Goal: Task Accomplishment & Management: Manage account settings

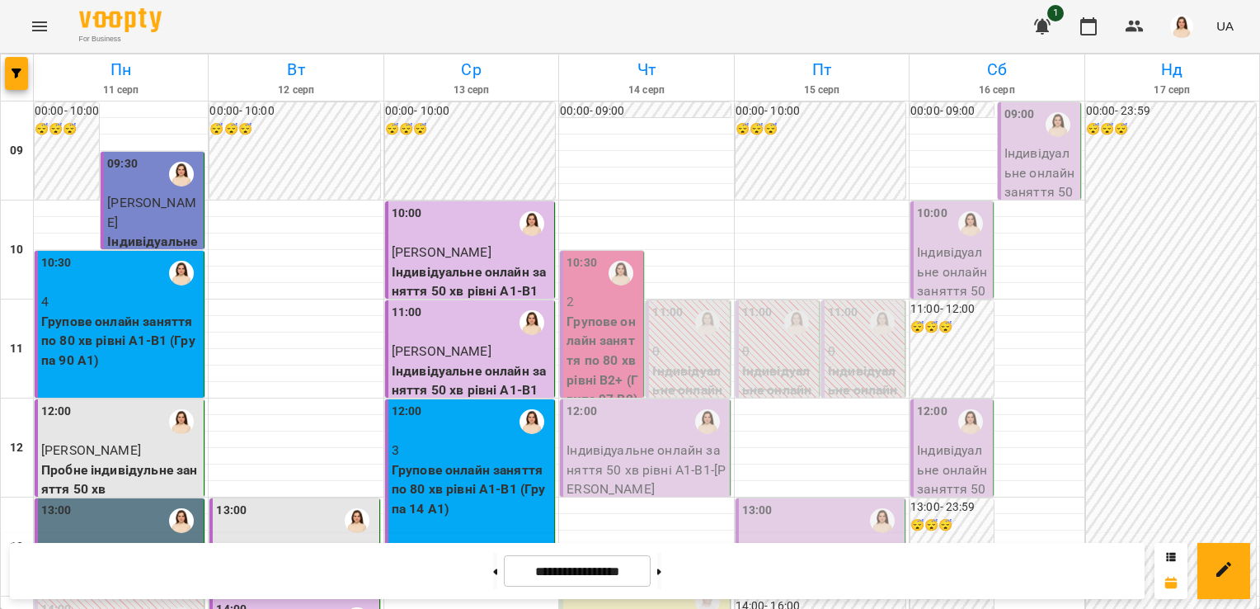
scroll to position [46, 0]
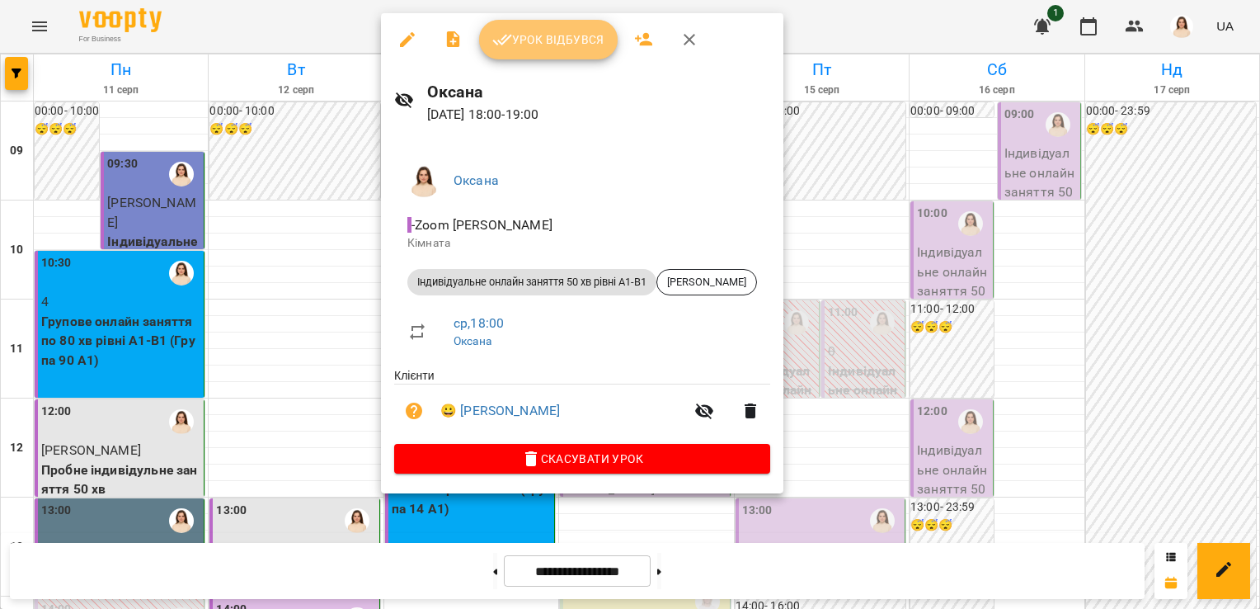
click at [551, 49] on span "Урок відбувся" at bounding box center [548, 40] width 112 height 20
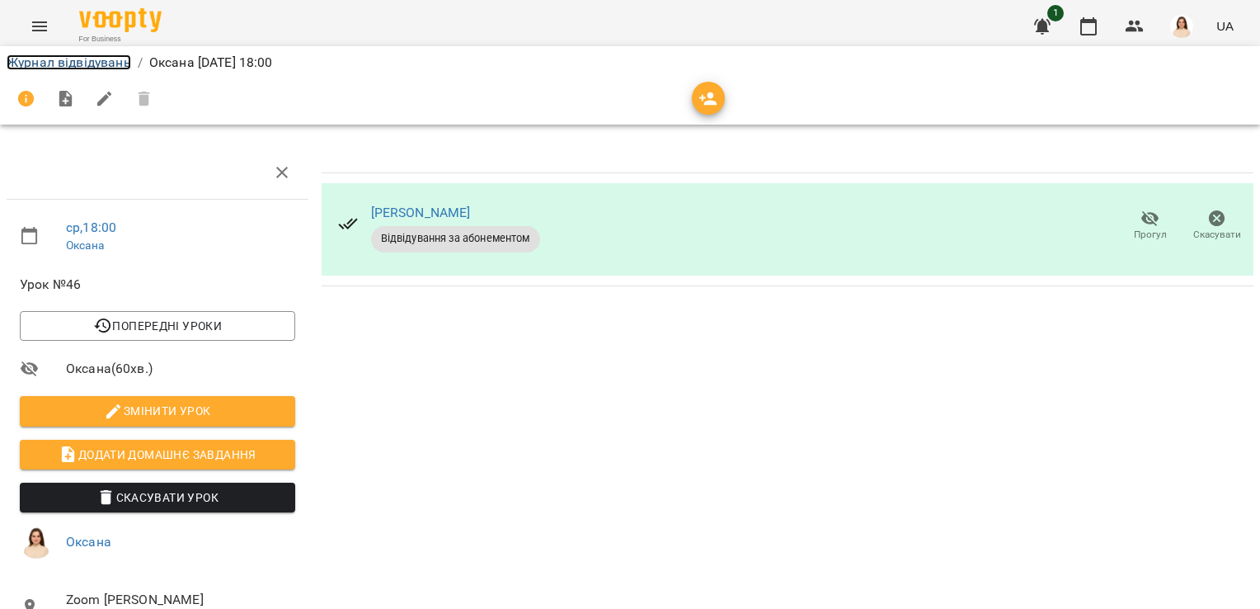
click at [68, 61] on link "Журнал відвідувань" at bounding box center [69, 62] width 125 height 16
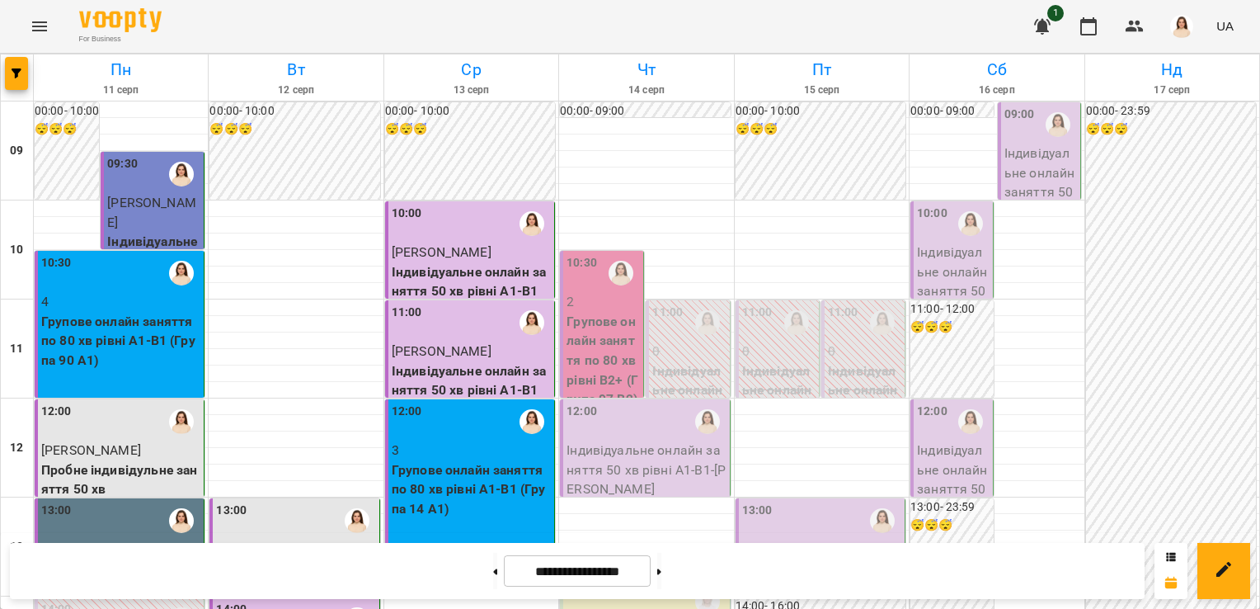
scroll to position [756, 0]
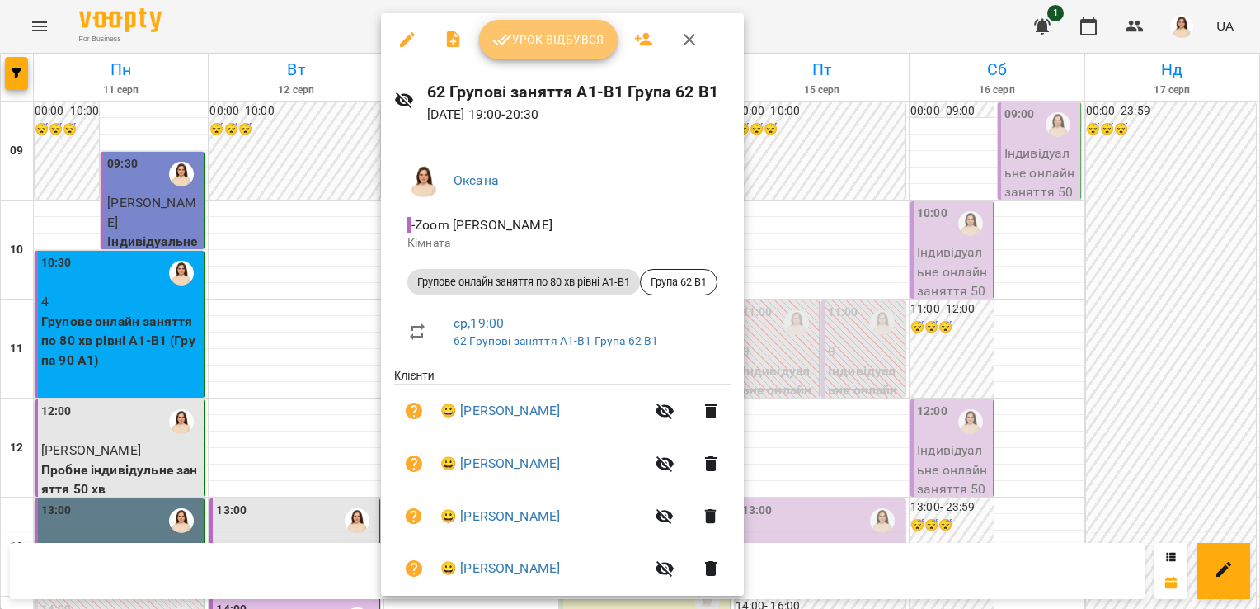
click at [541, 45] on span "Урок відбувся" at bounding box center [548, 40] width 112 height 20
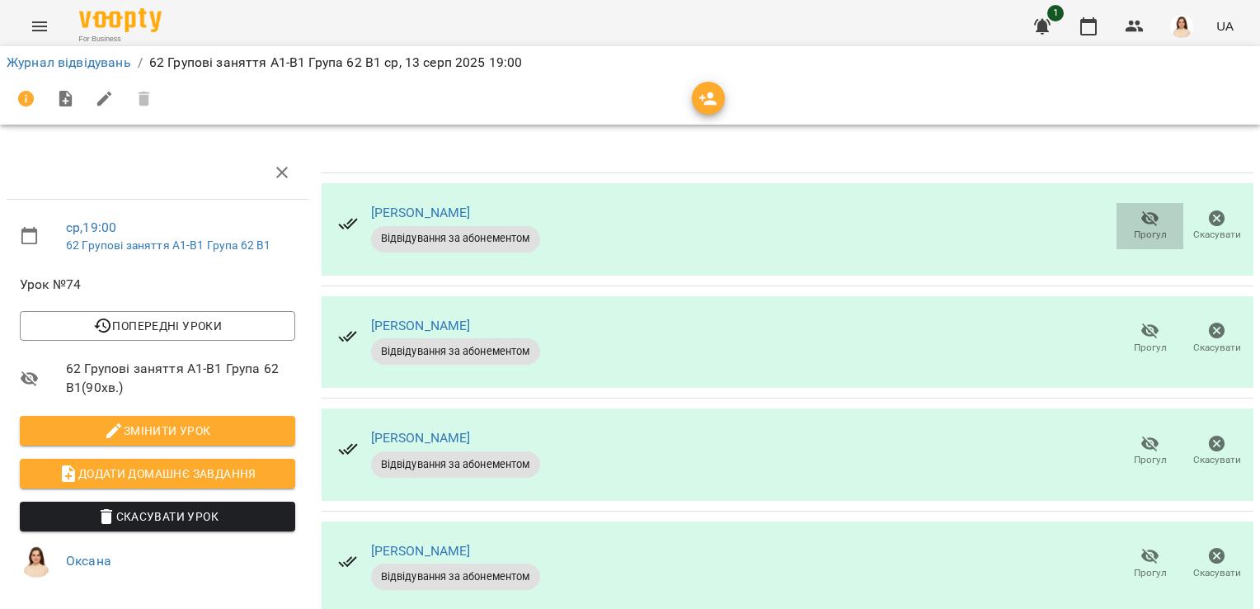
click at [1142, 219] on icon "button" at bounding box center [1151, 219] width 18 height 16
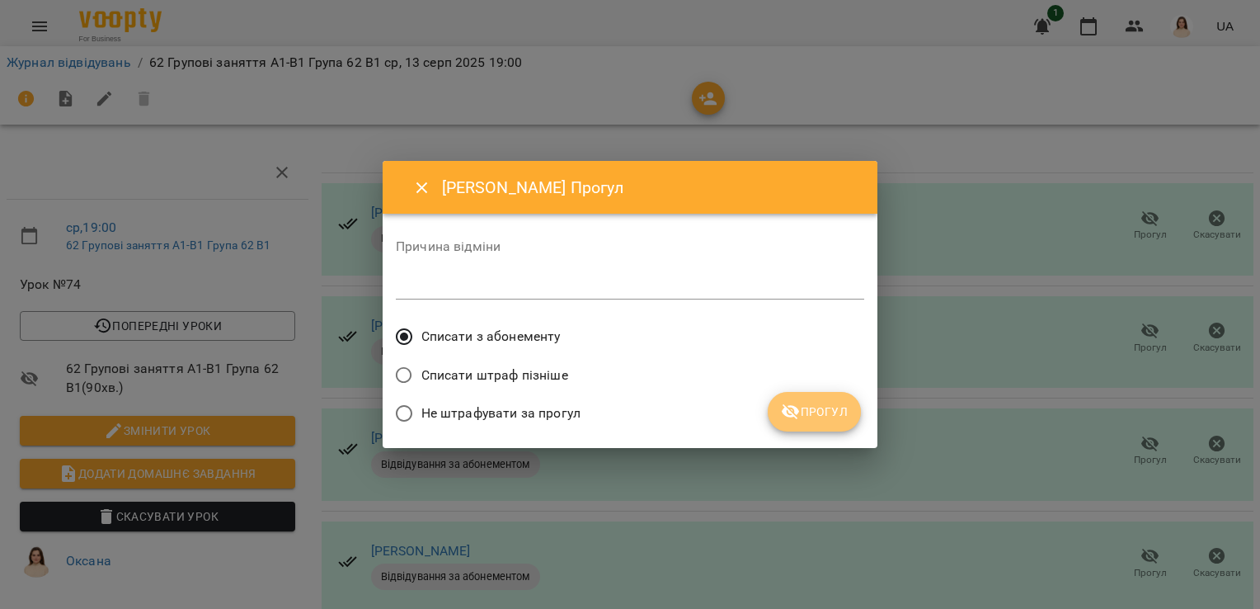
click at [826, 399] on button "Прогул" at bounding box center [814, 412] width 93 height 40
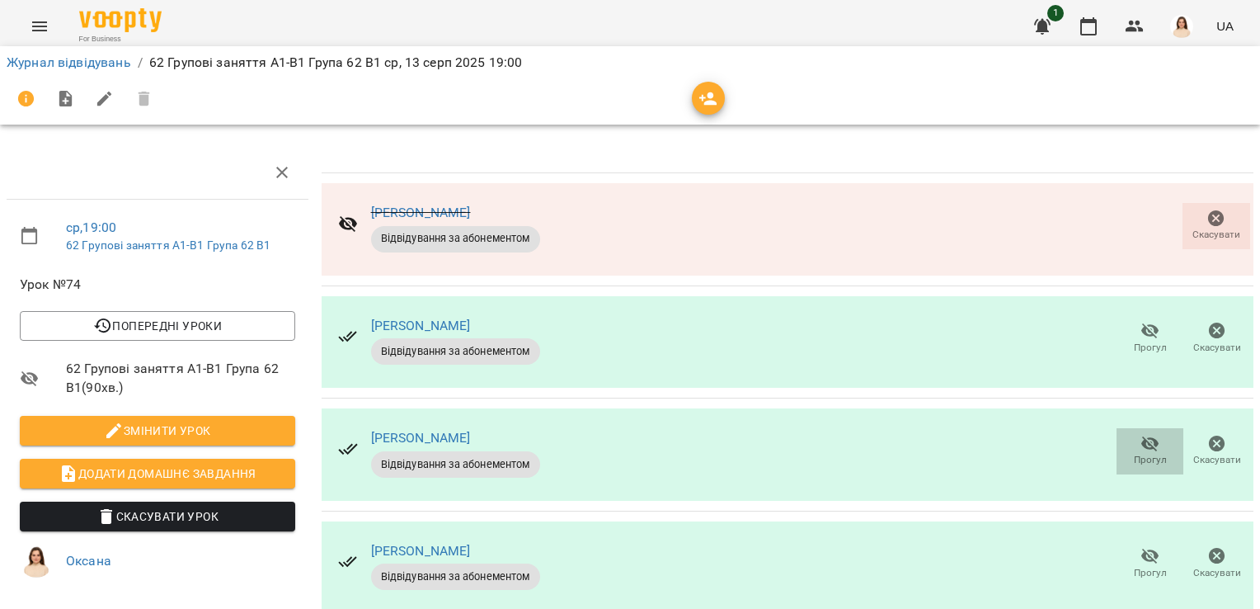
click at [1142, 444] on icon "button" at bounding box center [1151, 444] width 18 height 16
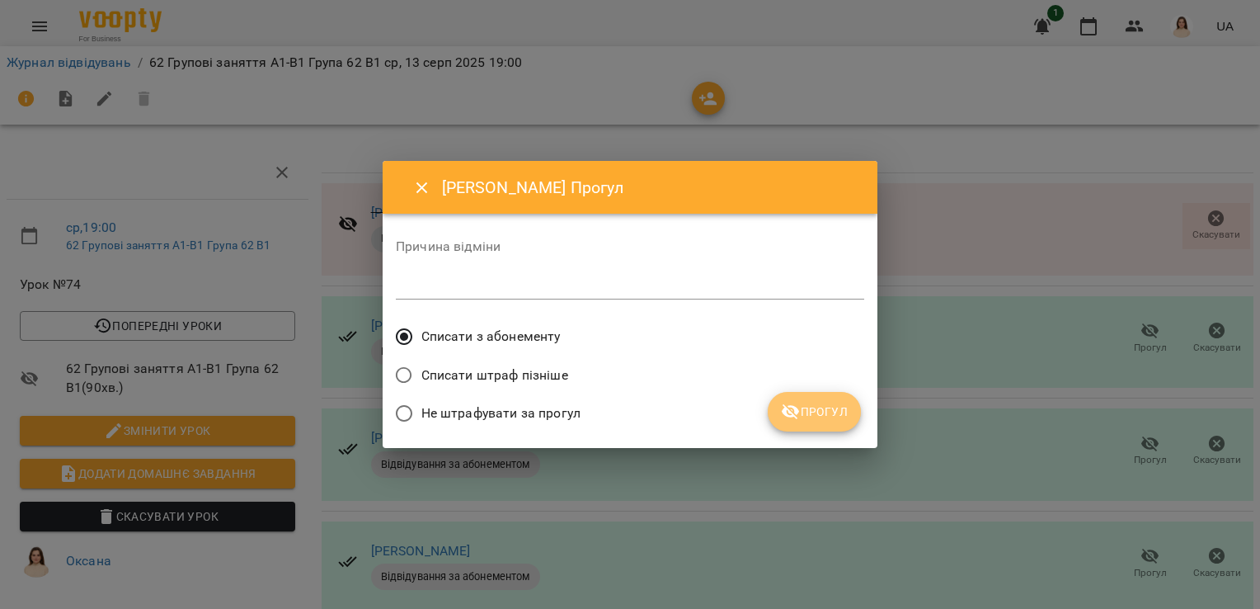
click at [837, 409] on span "Прогул" at bounding box center [814, 412] width 67 height 20
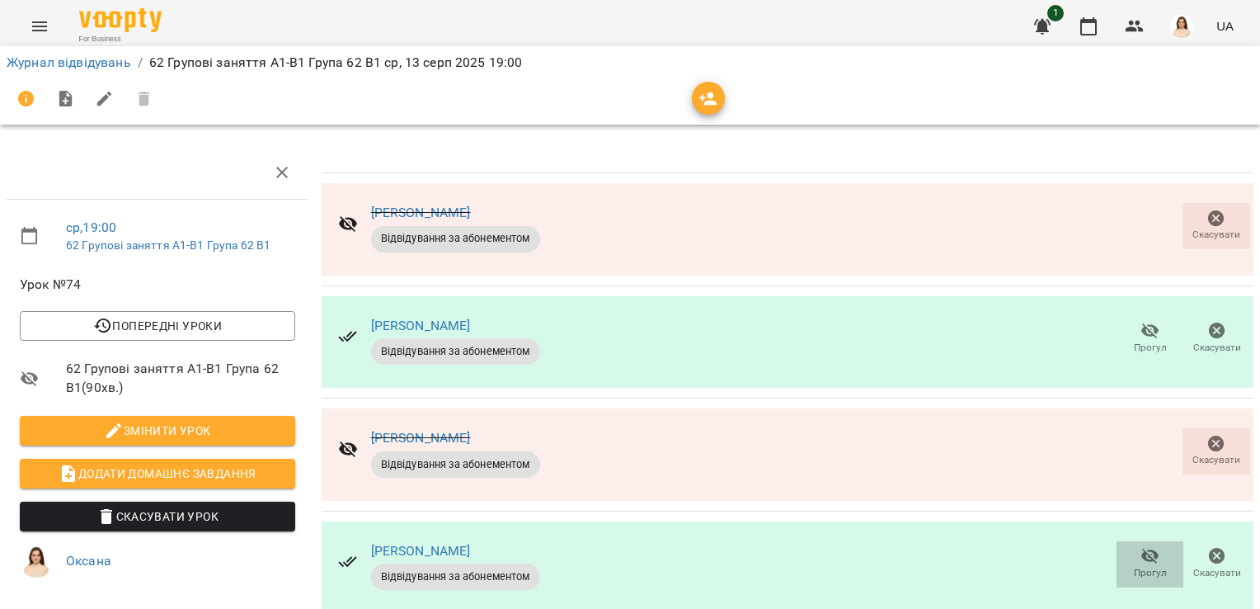
click at [1142, 553] on icon "button" at bounding box center [1151, 556] width 18 height 16
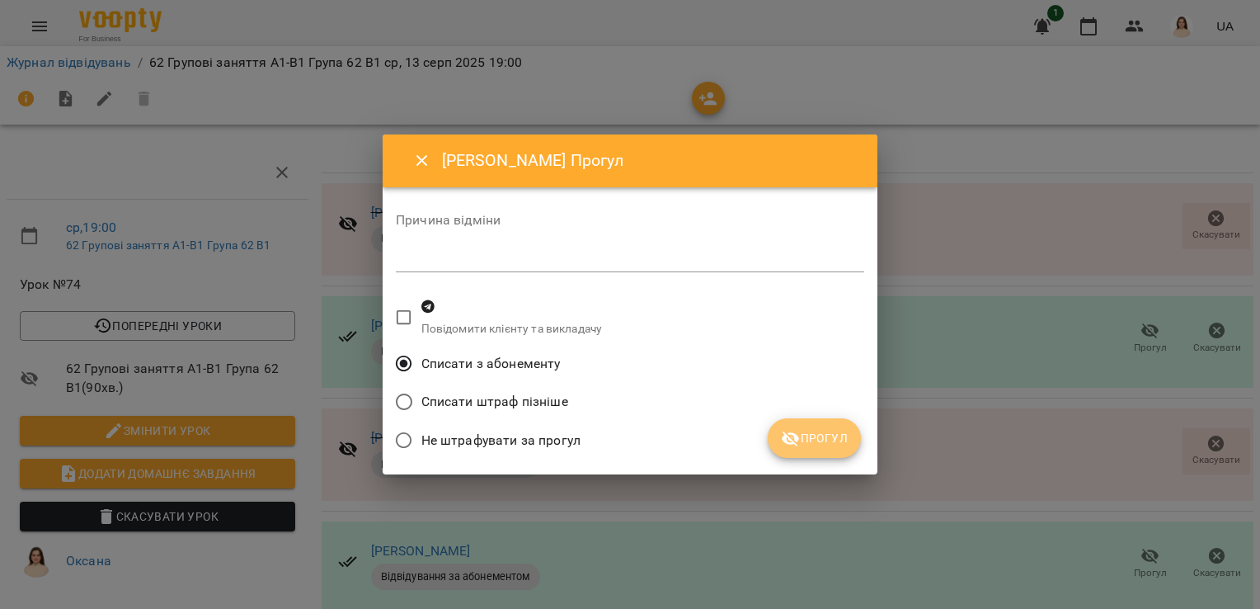
click at [826, 437] on span "Прогул" at bounding box center [814, 438] width 67 height 20
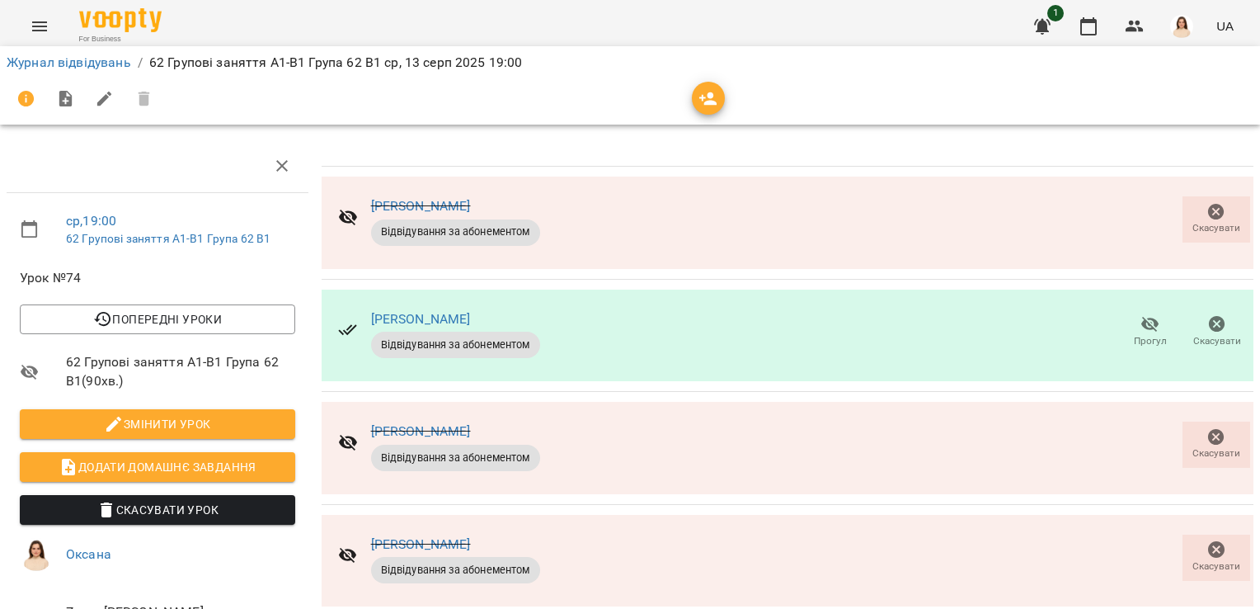
scroll to position [264, 0]
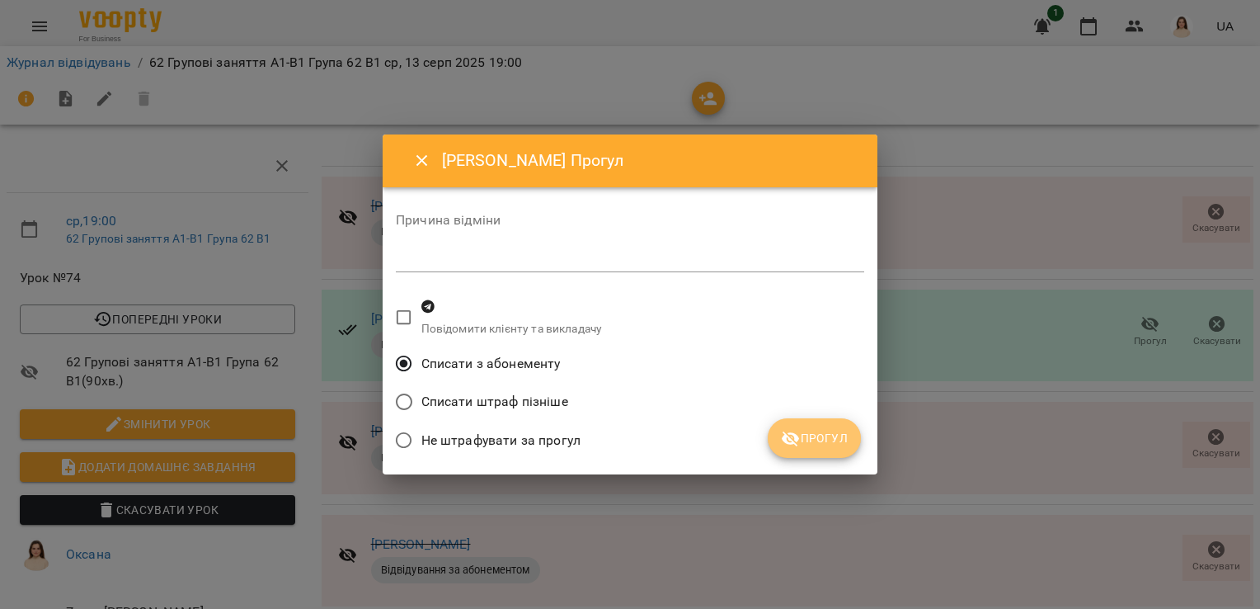
click at [831, 444] on span "Прогул" at bounding box center [814, 438] width 67 height 20
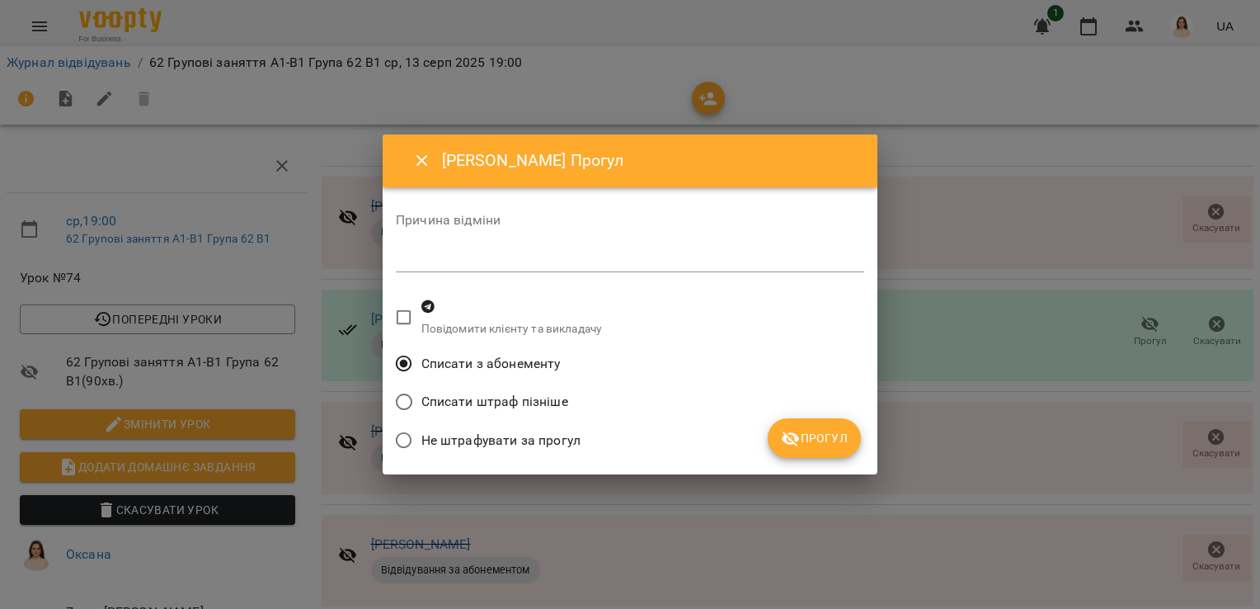
click at [828, 443] on span "Прогул" at bounding box center [814, 438] width 67 height 20
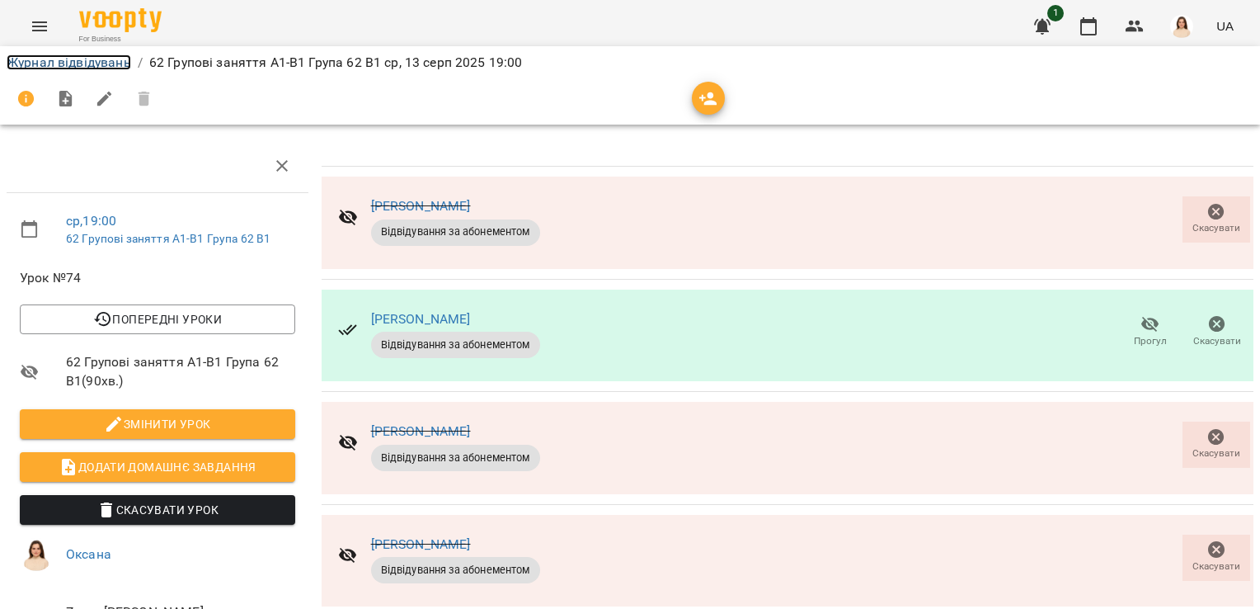
click at [86, 62] on link "Журнал відвідувань" at bounding box center [69, 62] width 125 height 16
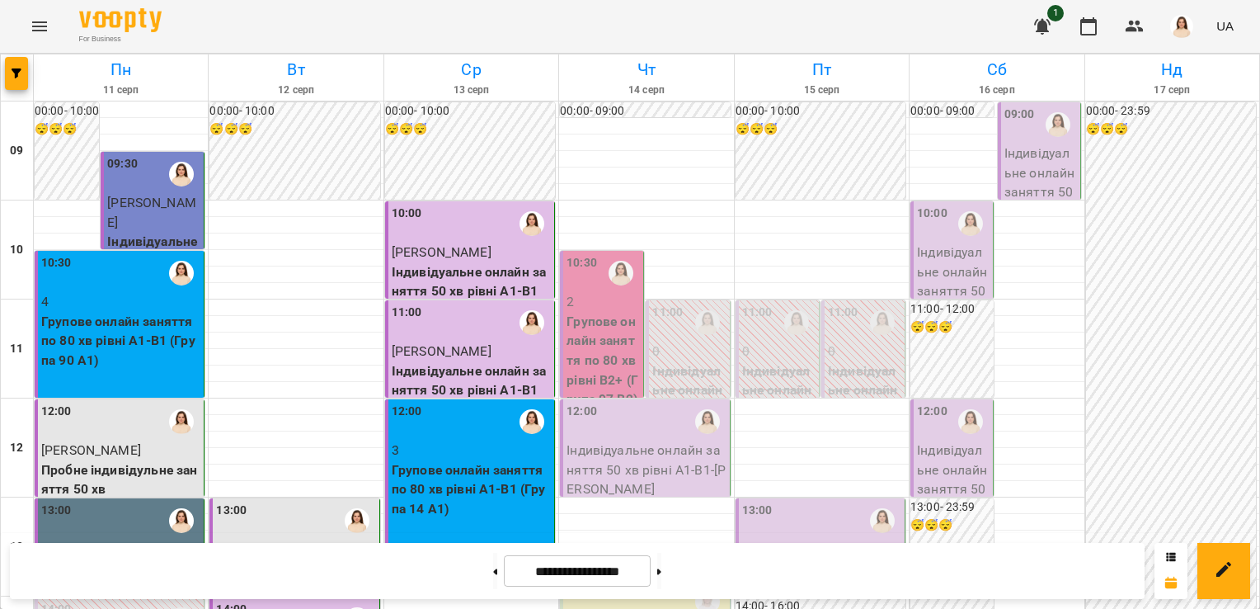
scroll to position [262, 0]
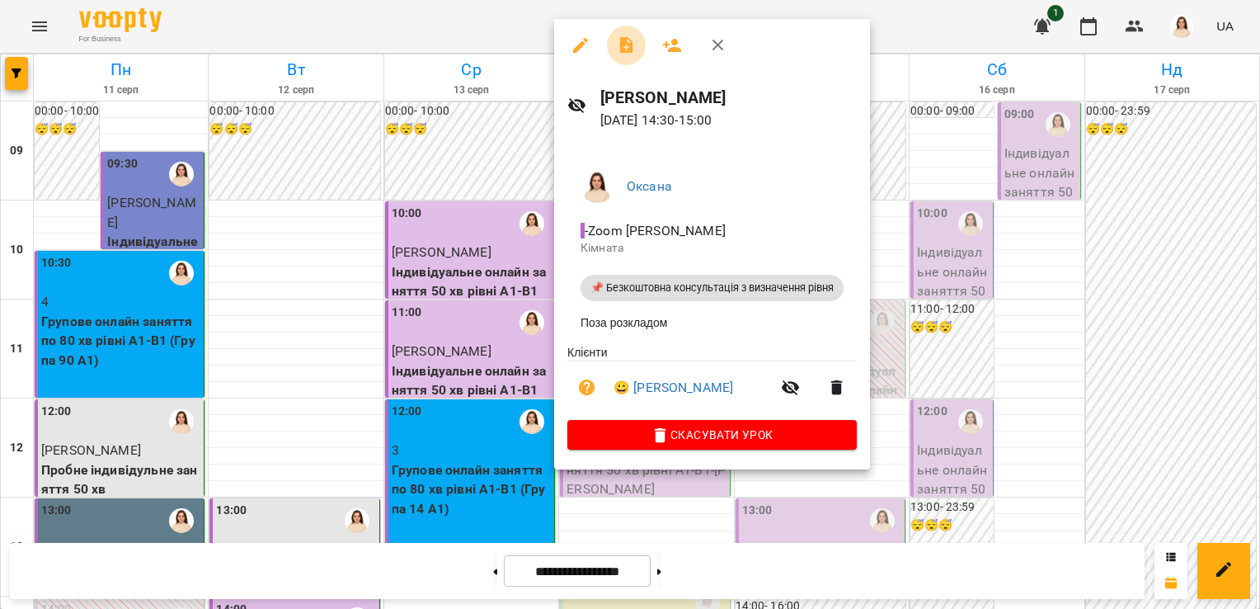
click at [630, 54] on icon "button" at bounding box center [627, 45] width 20 height 20
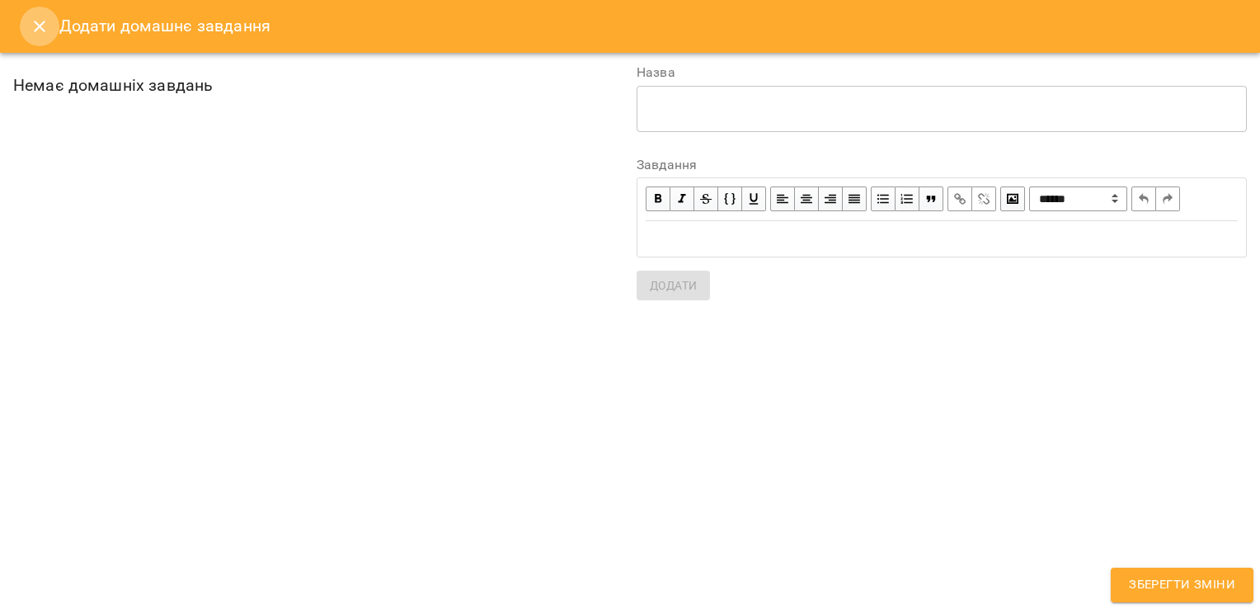
click at [37, 21] on icon "Close" at bounding box center [40, 26] width 20 height 20
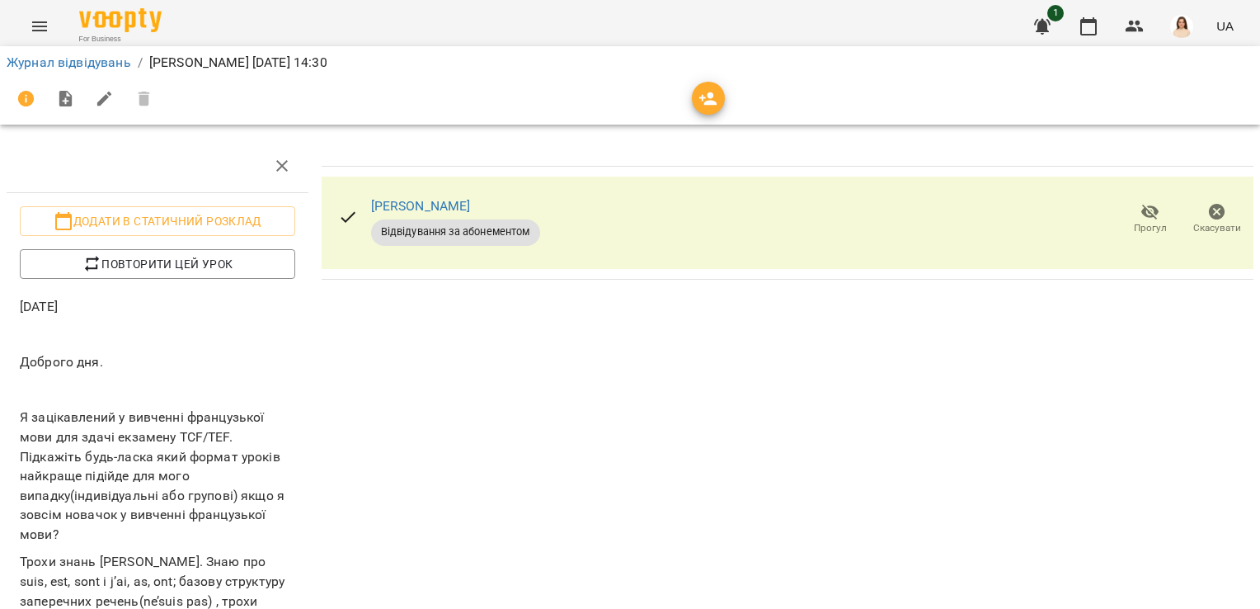
scroll to position [240, 0]
click at [57, 61] on link "Журнал відвідувань" at bounding box center [69, 62] width 125 height 16
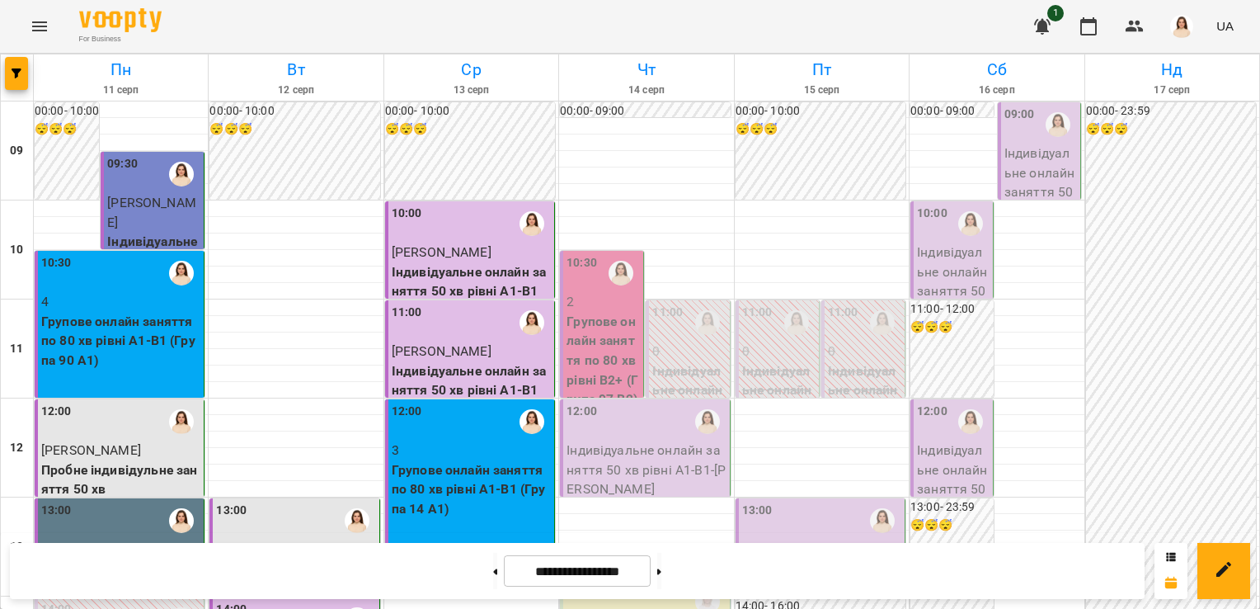
scroll to position [54, 0]
click at [661, 573] on button at bounding box center [659, 571] width 4 height 36
type input "**********"
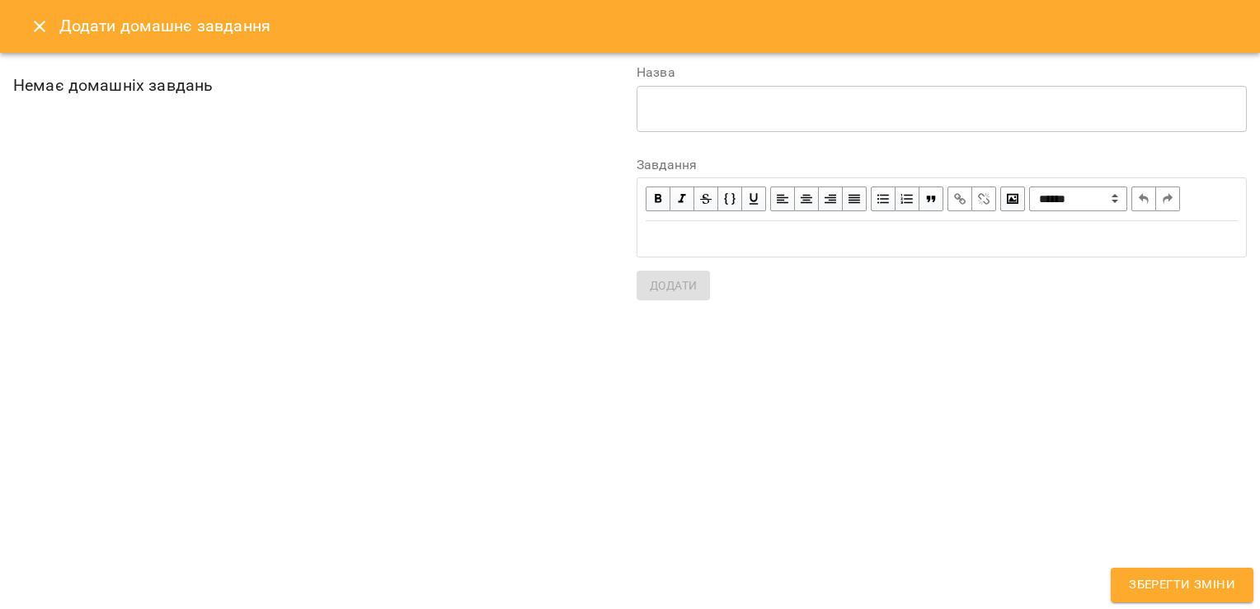
click at [39, 23] on icon "Close" at bounding box center [40, 26] width 20 height 20
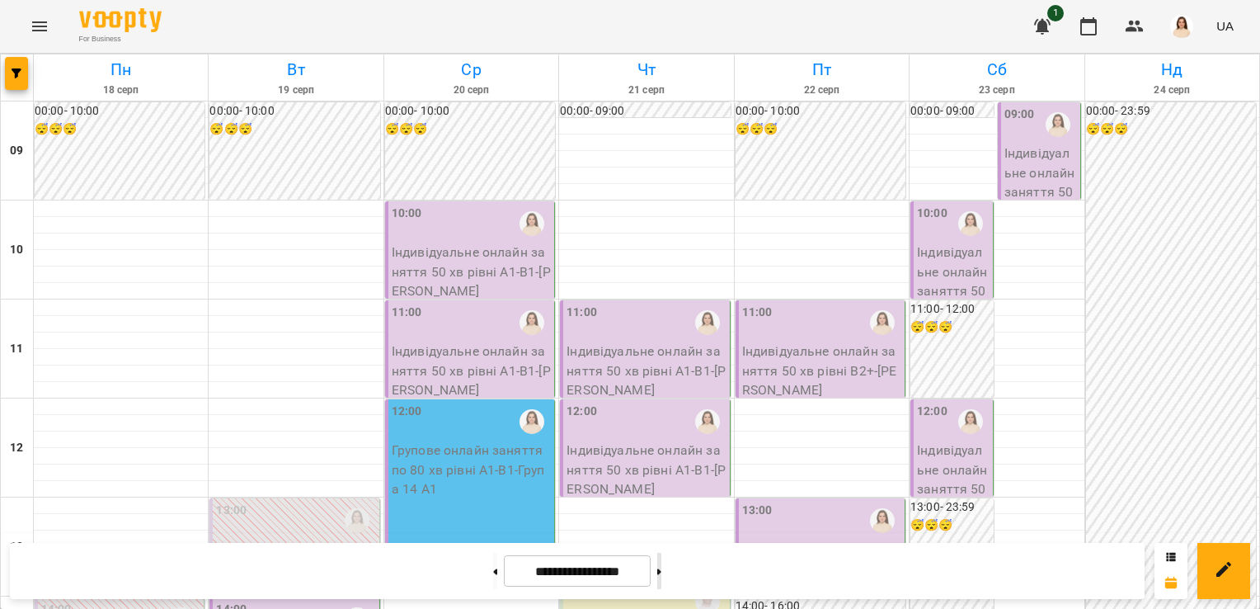
click at [661, 572] on icon at bounding box center [659, 571] width 4 height 7
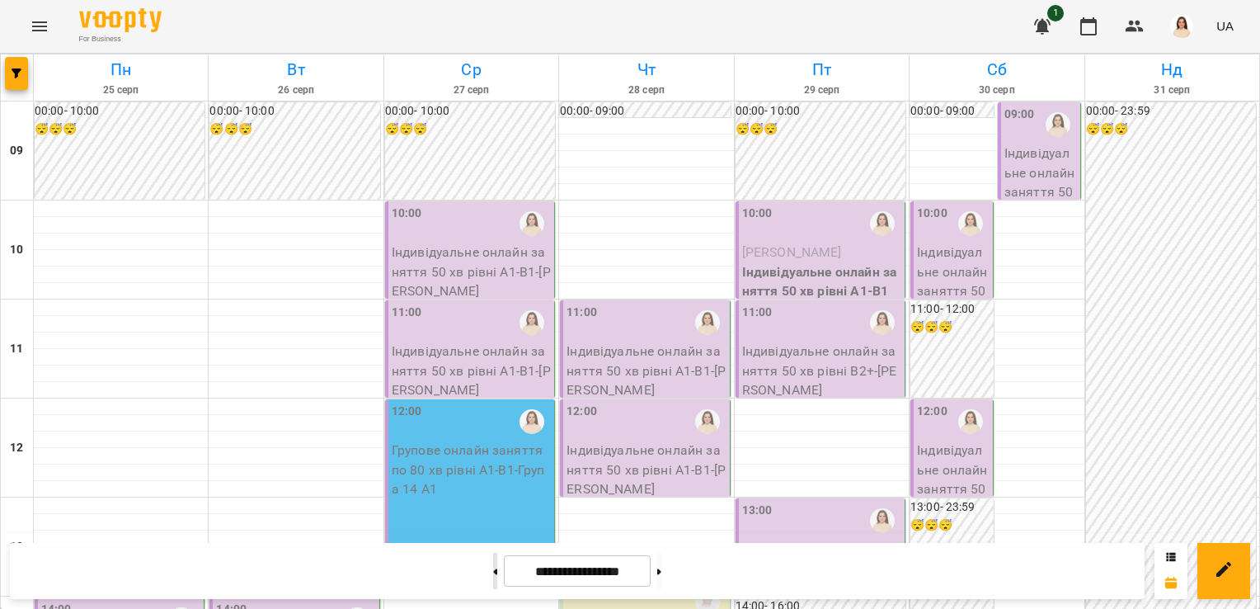
click at [494, 570] on icon at bounding box center [496, 571] width 4 height 6
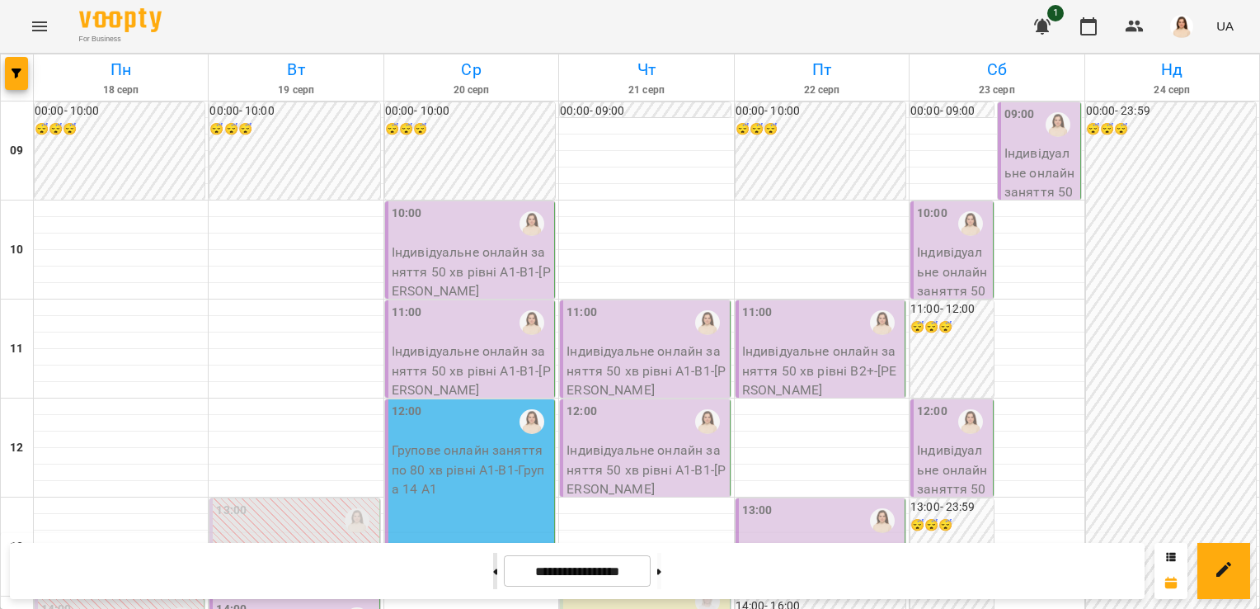
click at [494, 570] on icon at bounding box center [496, 571] width 4 height 6
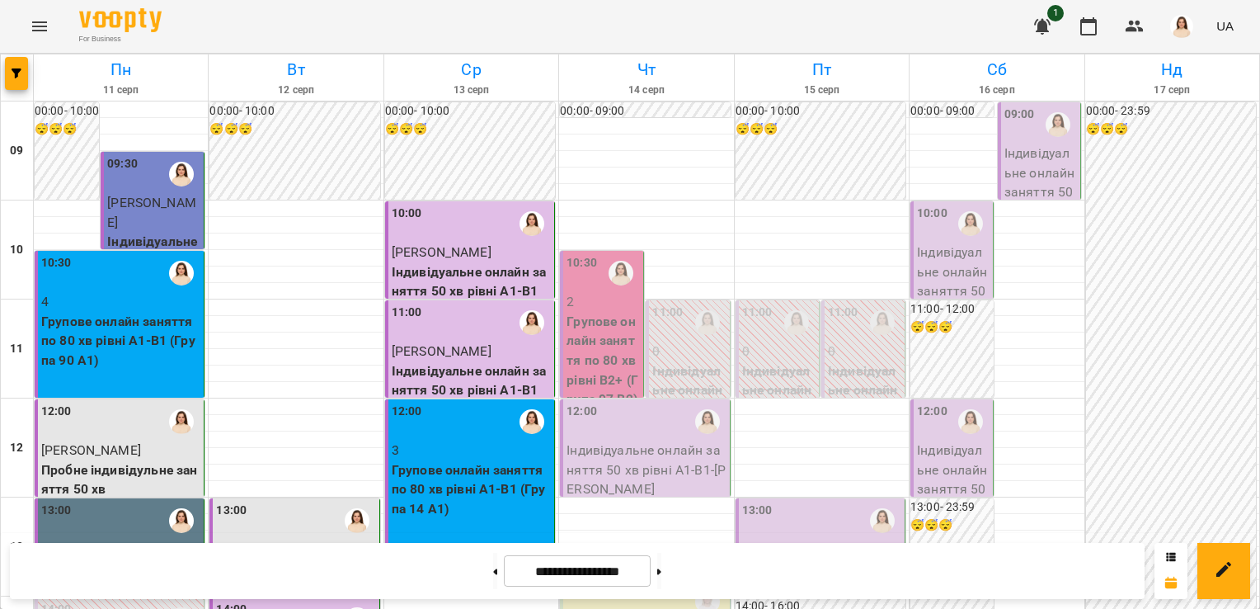
scroll to position [111, 0]
click at [661, 573] on icon at bounding box center [659, 571] width 4 height 6
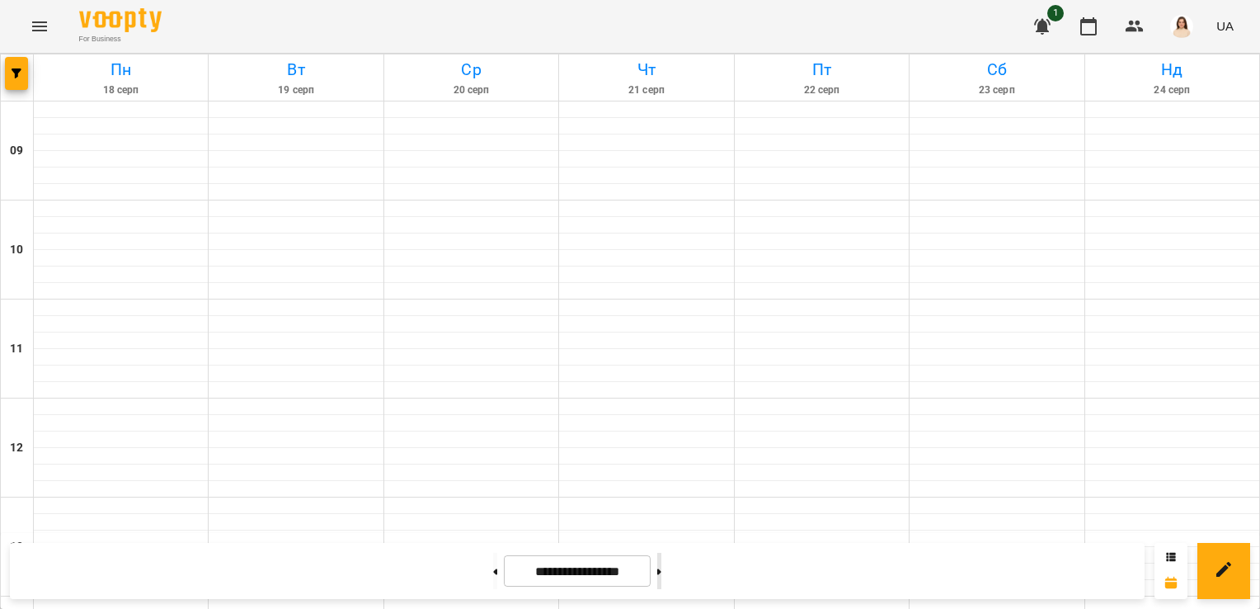
click at [661, 573] on icon at bounding box center [659, 571] width 4 height 6
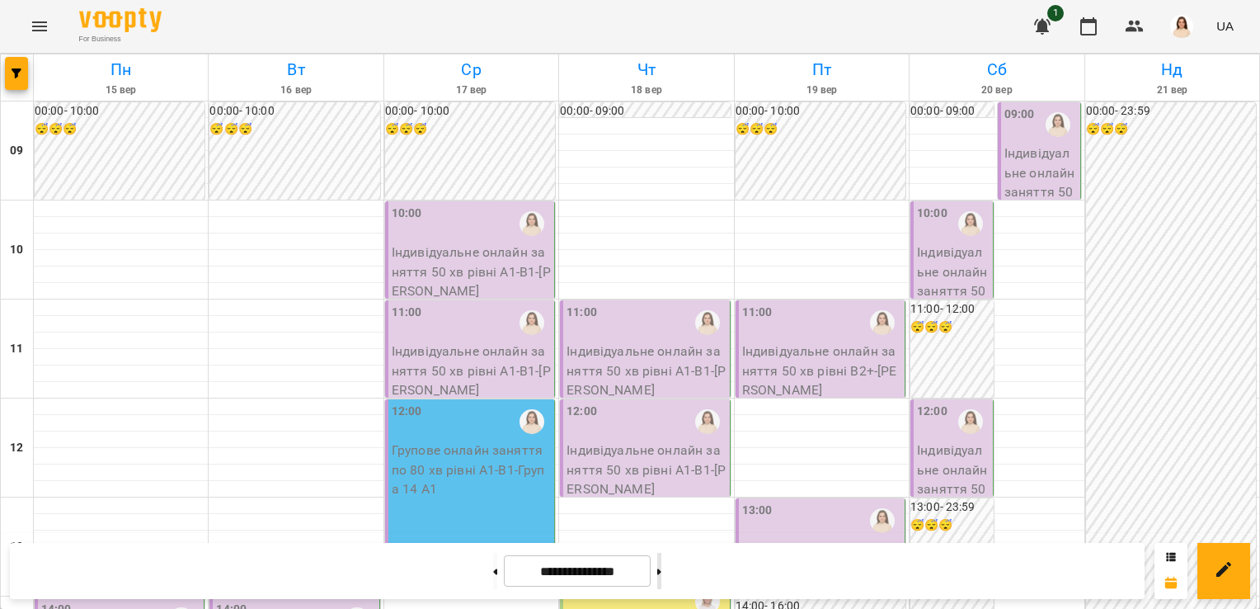
click at [661, 573] on icon at bounding box center [659, 571] width 4 height 6
click at [493, 568] on button at bounding box center [495, 571] width 4 height 36
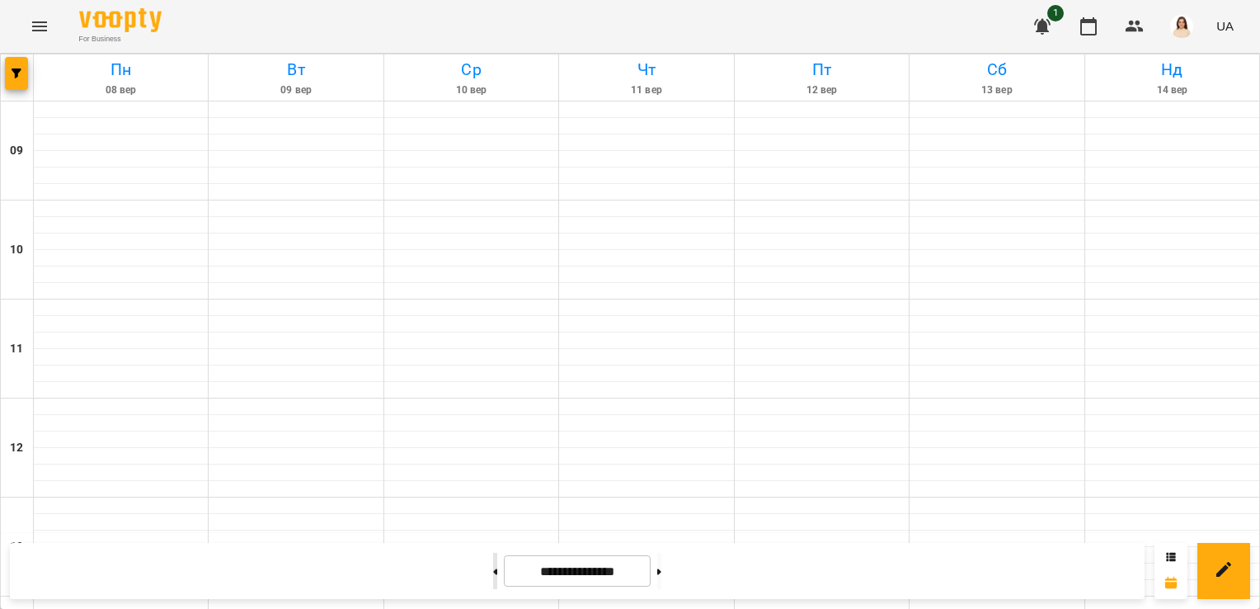
click at [493, 568] on button at bounding box center [495, 571] width 4 height 36
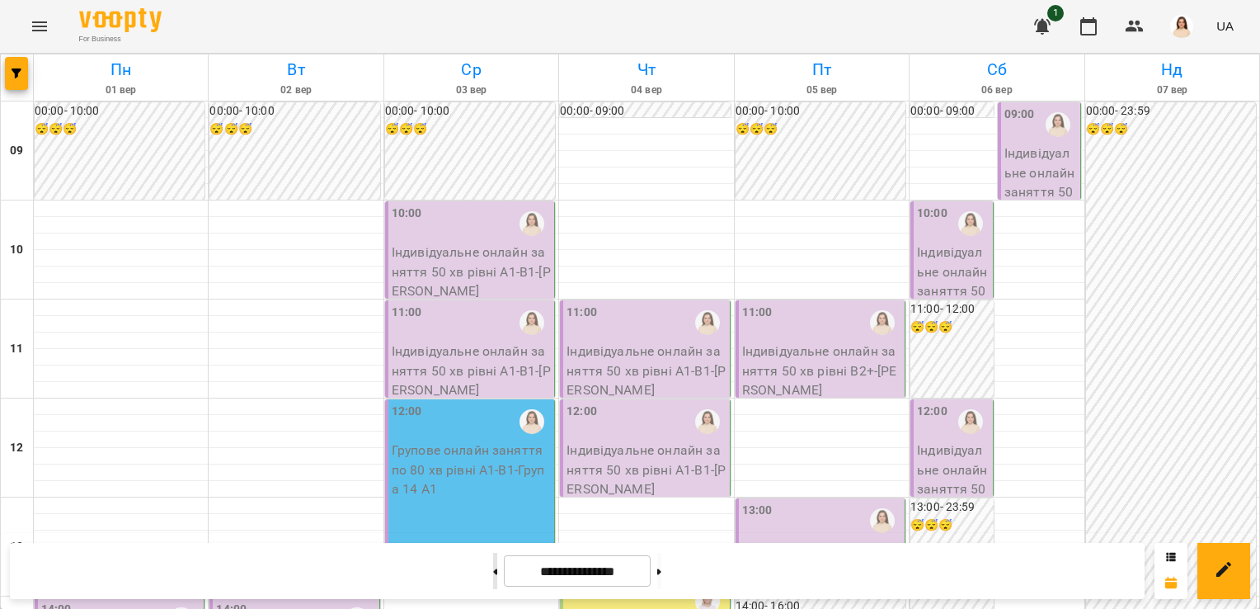
click at [493, 568] on button at bounding box center [495, 571] width 4 height 36
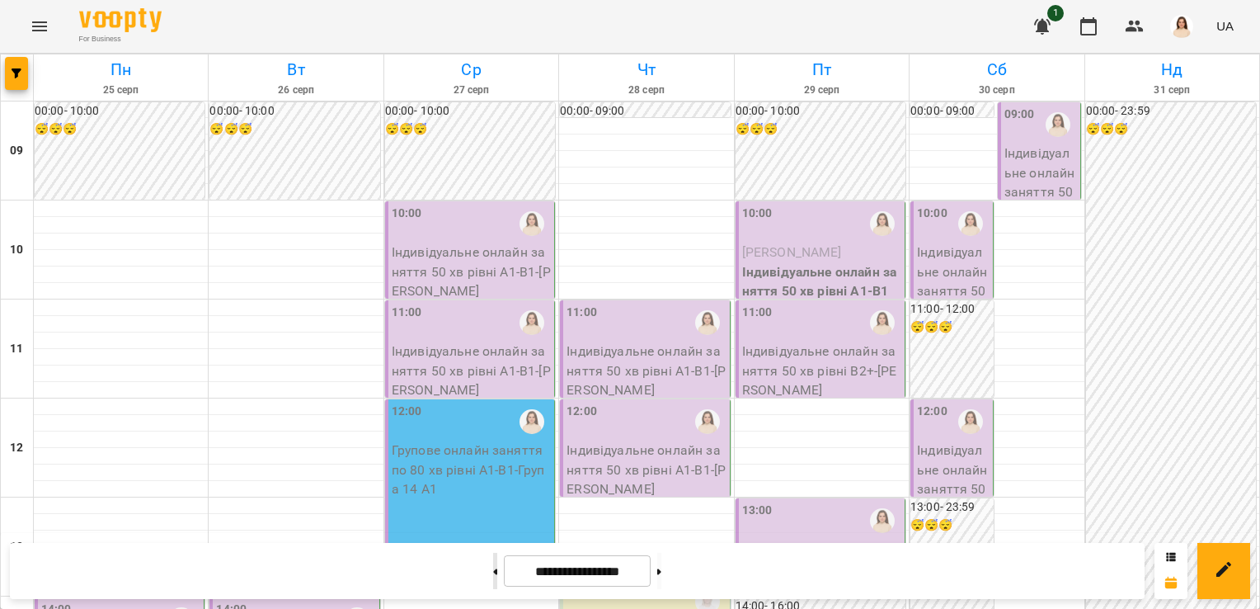
click at [493, 568] on button at bounding box center [495, 571] width 4 height 36
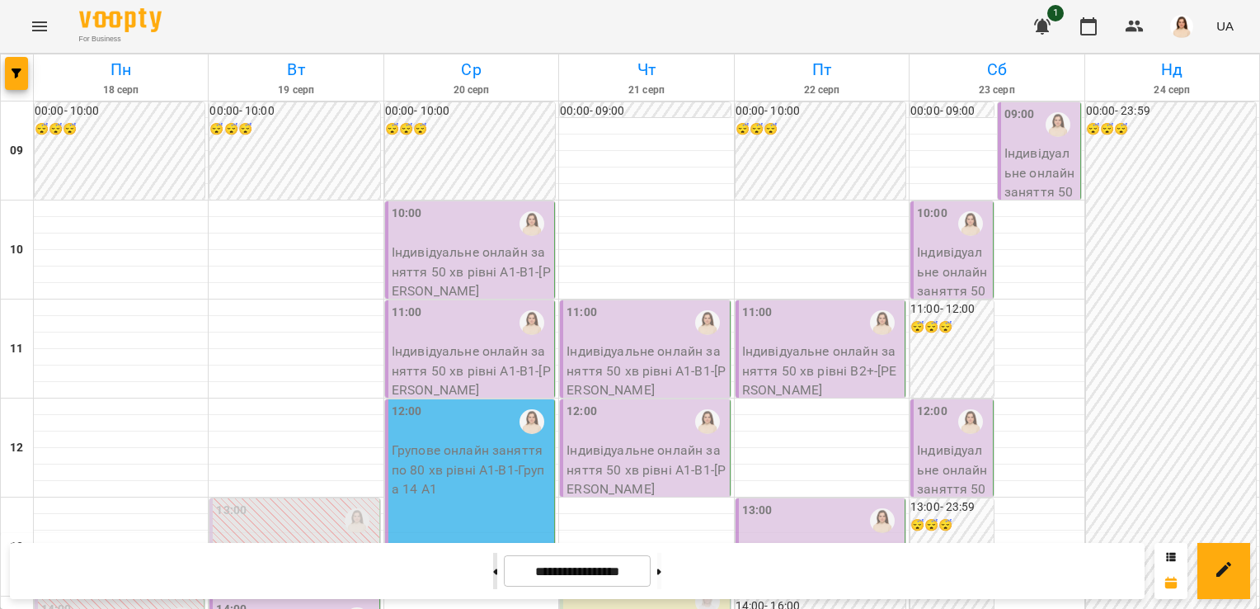
click at [493, 568] on button at bounding box center [495, 571] width 4 height 36
type input "**********"
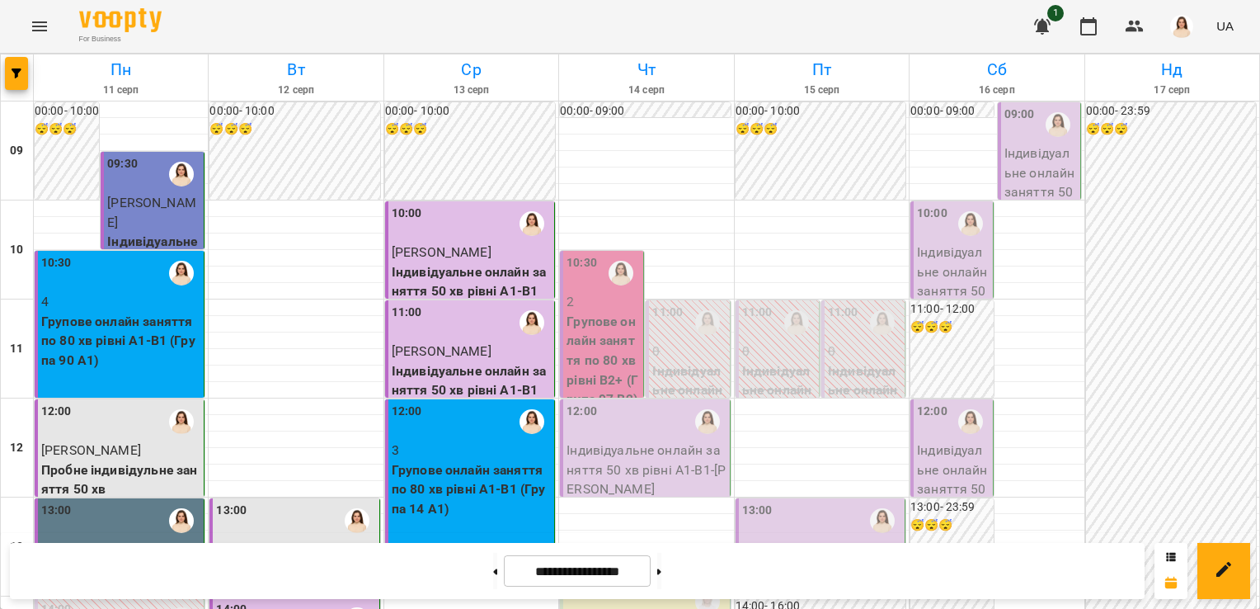
scroll to position [904, 0]
